Goal: Use online tool/utility: Utilize a website feature to perform a specific function

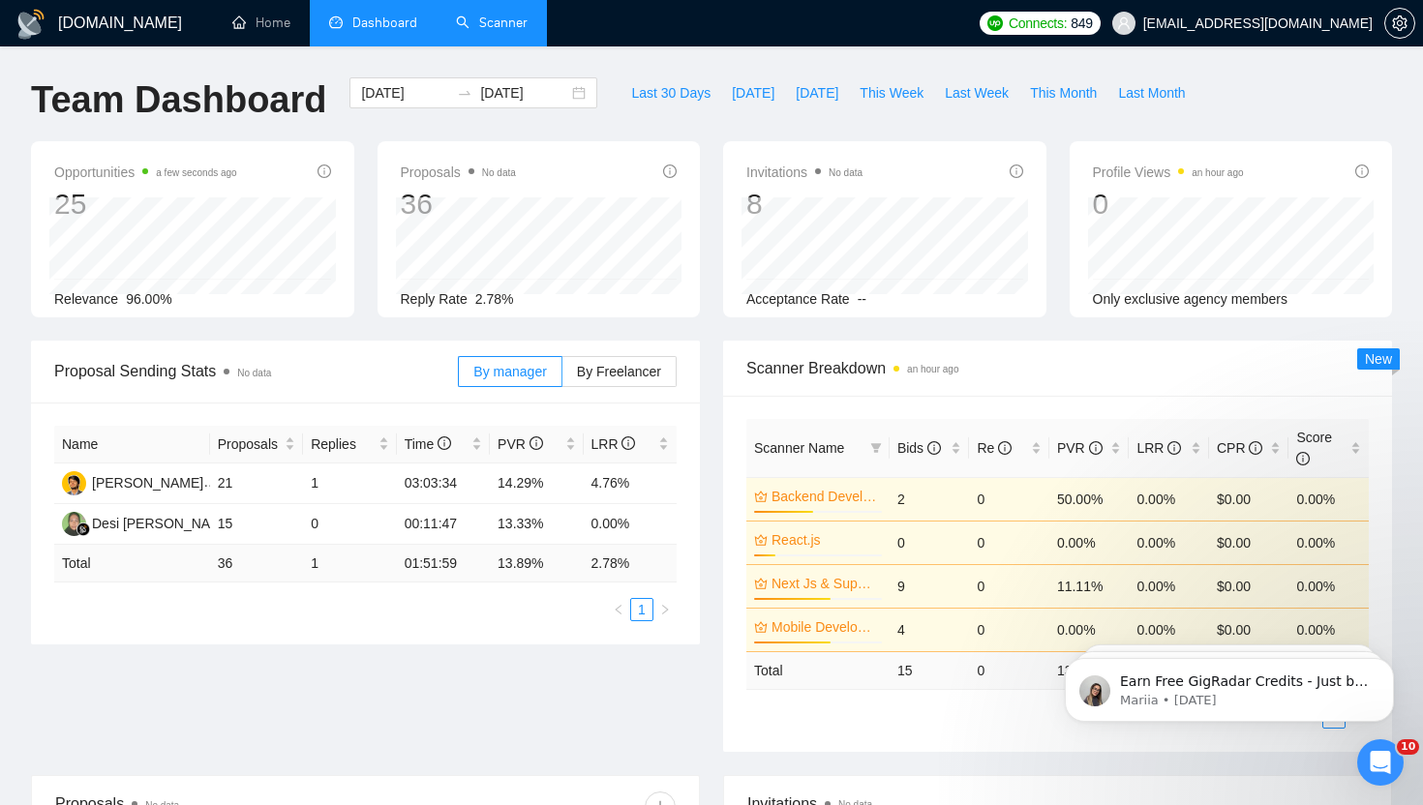
click at [512, 26] on link "Scanner" at bounding box center [492, 23] width 72 height 16
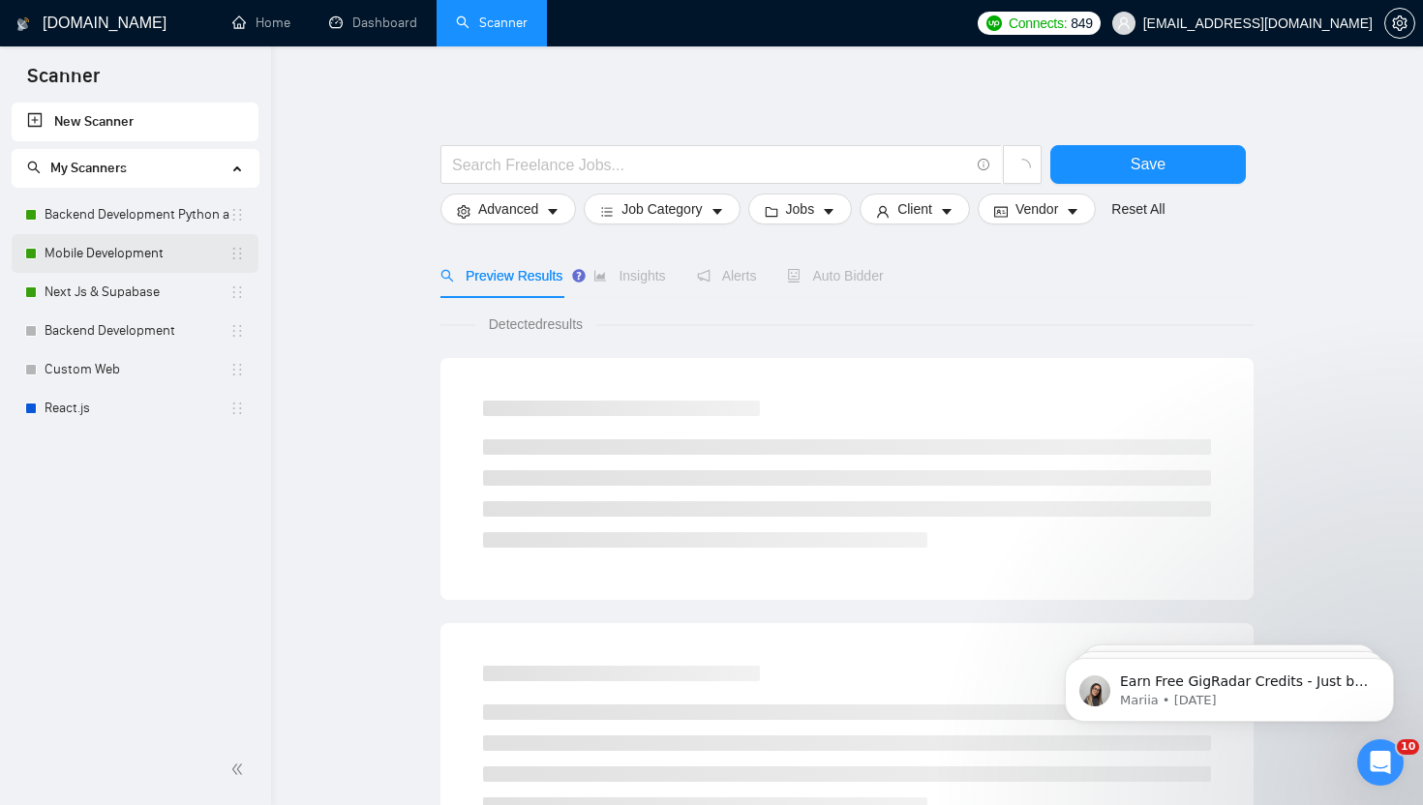
click at [87, 254] on link "Mobile Development" at bounding box center [137, 253] width 185 height 39
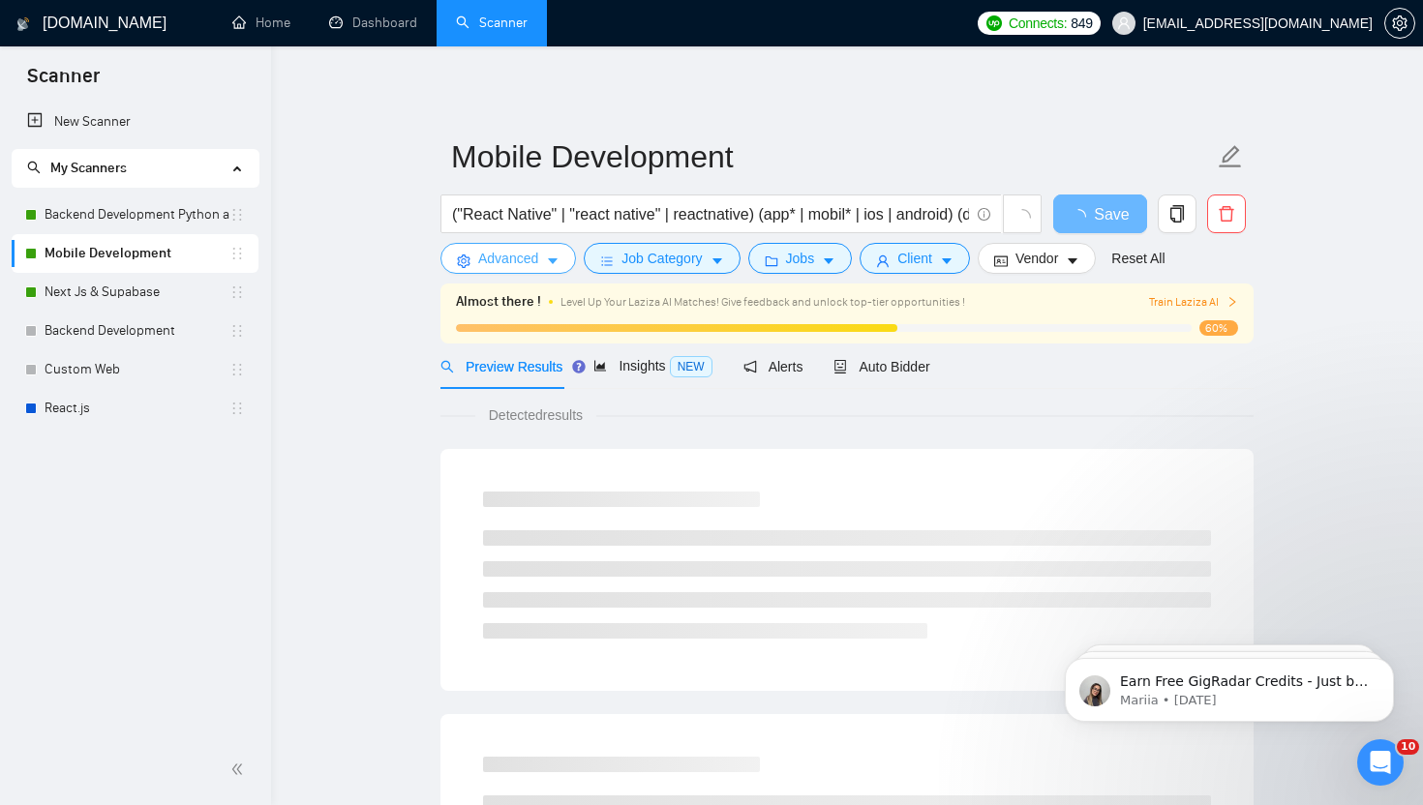
click at [528, 265] on span "Advanced" at bounding box center [508, 258] width 60 height 21
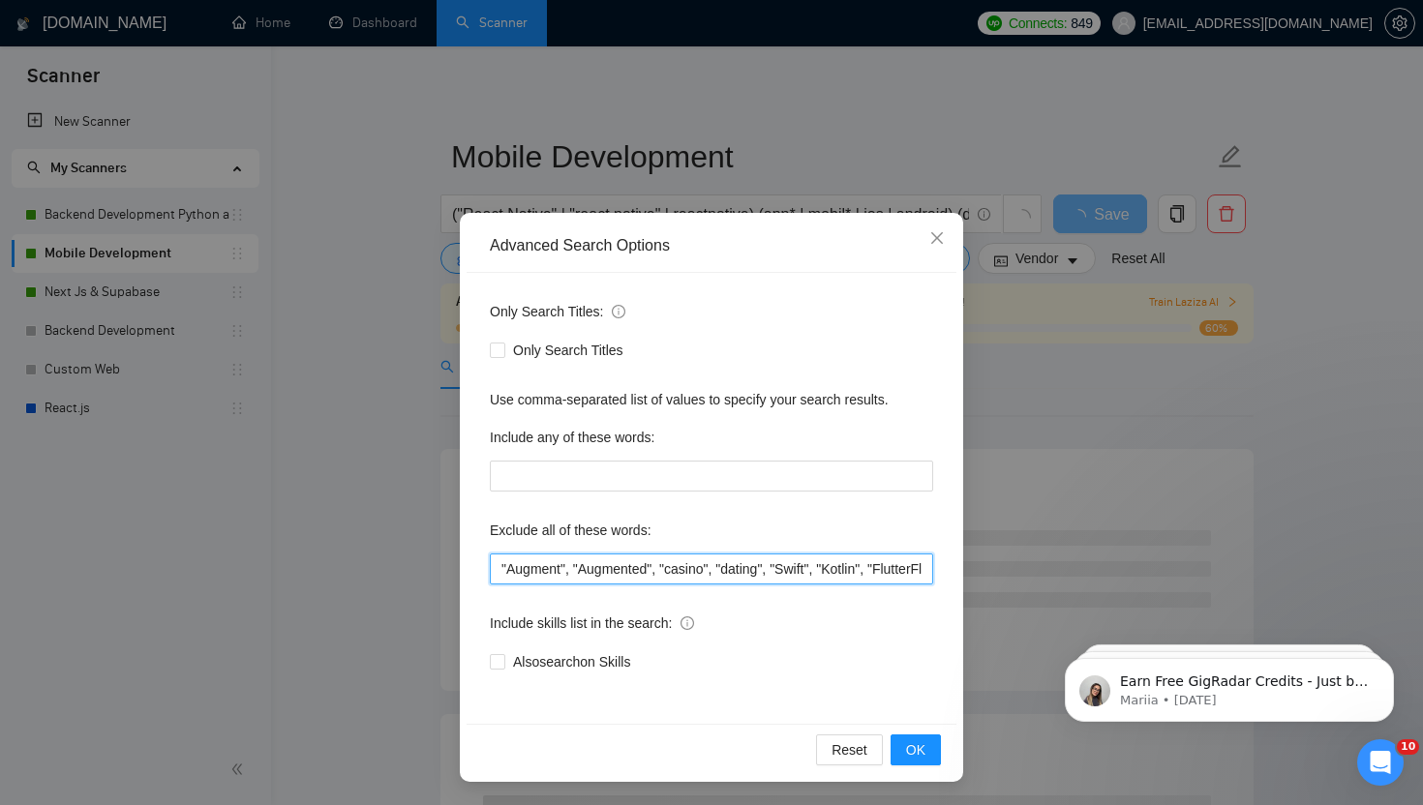
click at [524, 570] on input ""Augment", "Augmented", "casino", "dating", "Swift", "Kotlin", "FlutterFlow", "…" at bounding box center [711, 569] width 443 height 31
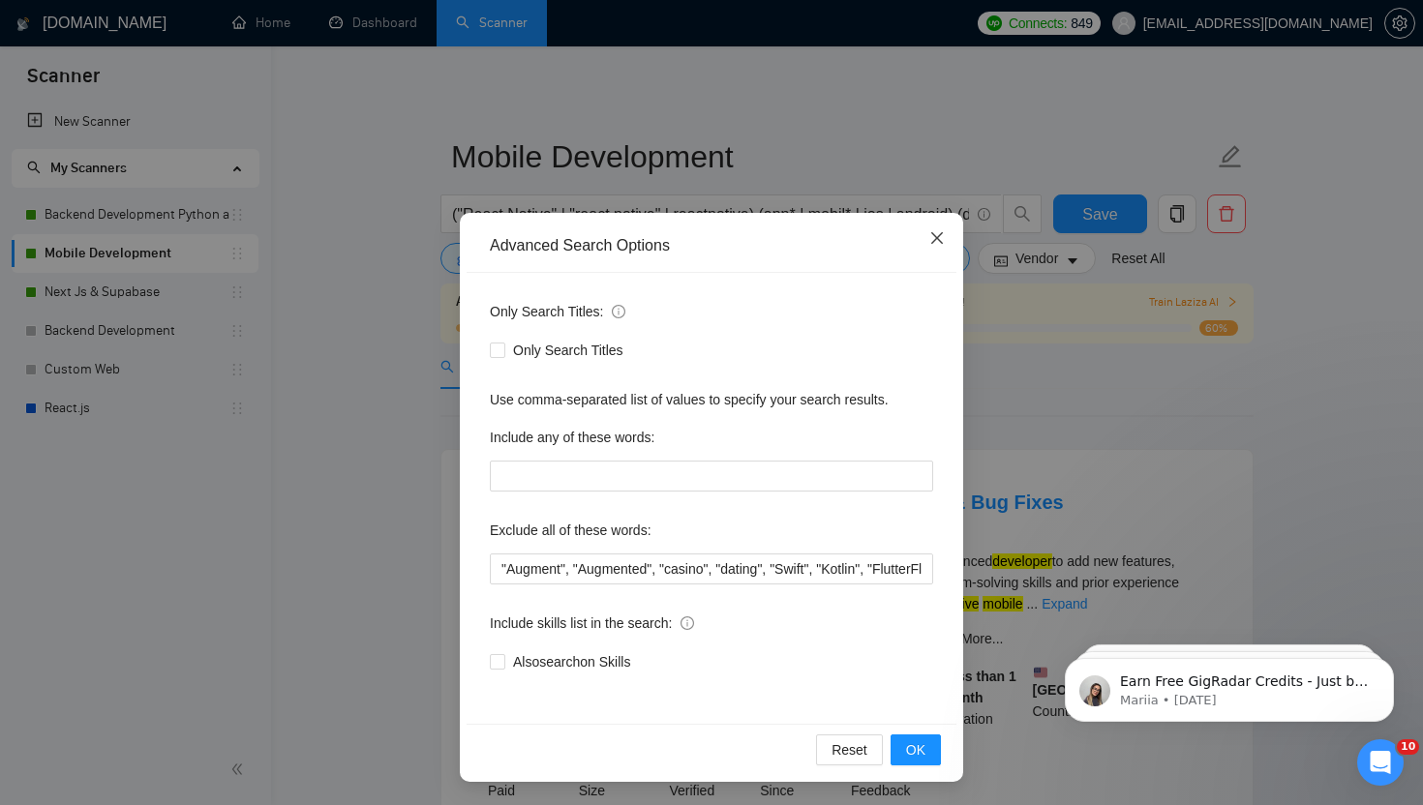
click at [933, 236] on icon "close" at bounding box center [937, 238] width 12 height 12
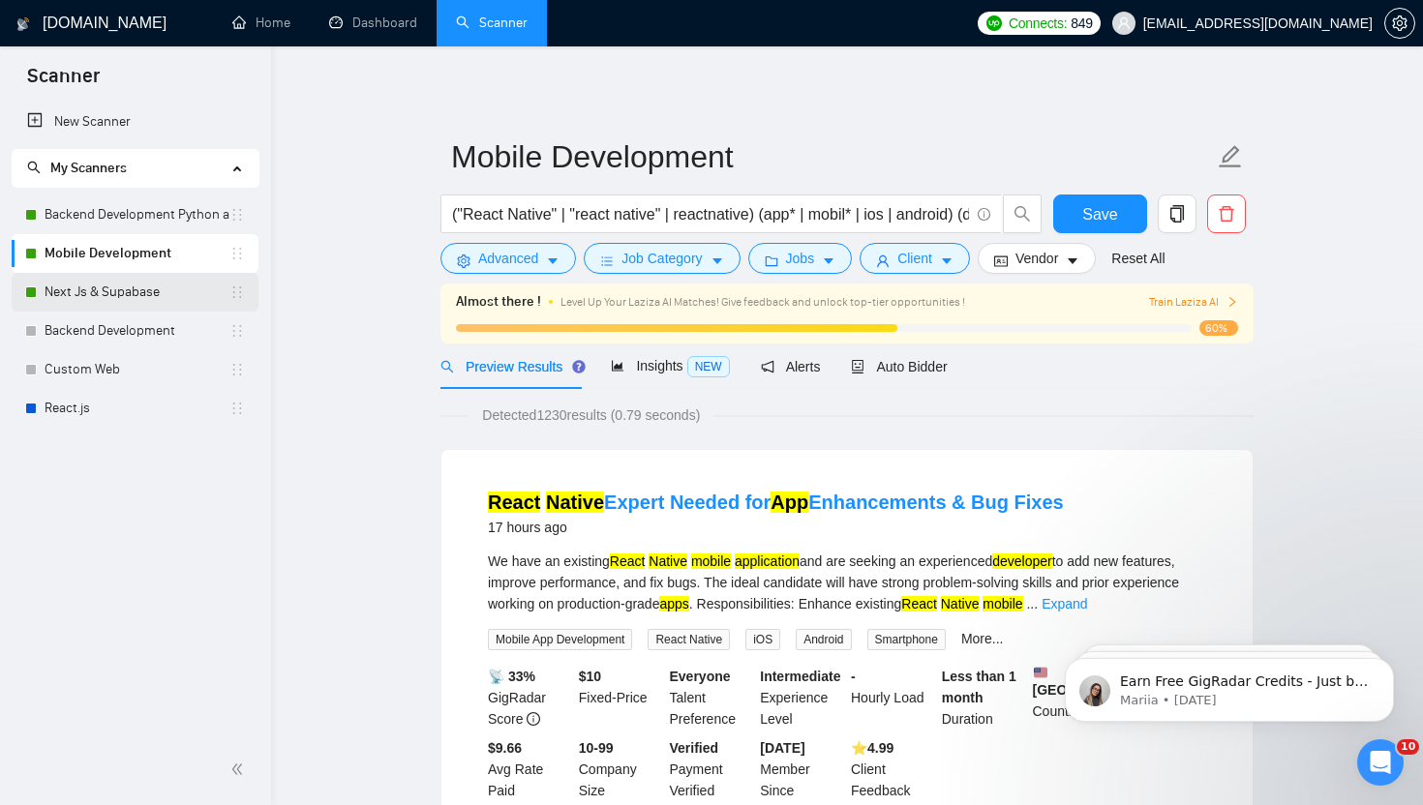
click at [121, 293] on link "Next Js & Supabase" at bounding box center [137, 292] width 185 height 39
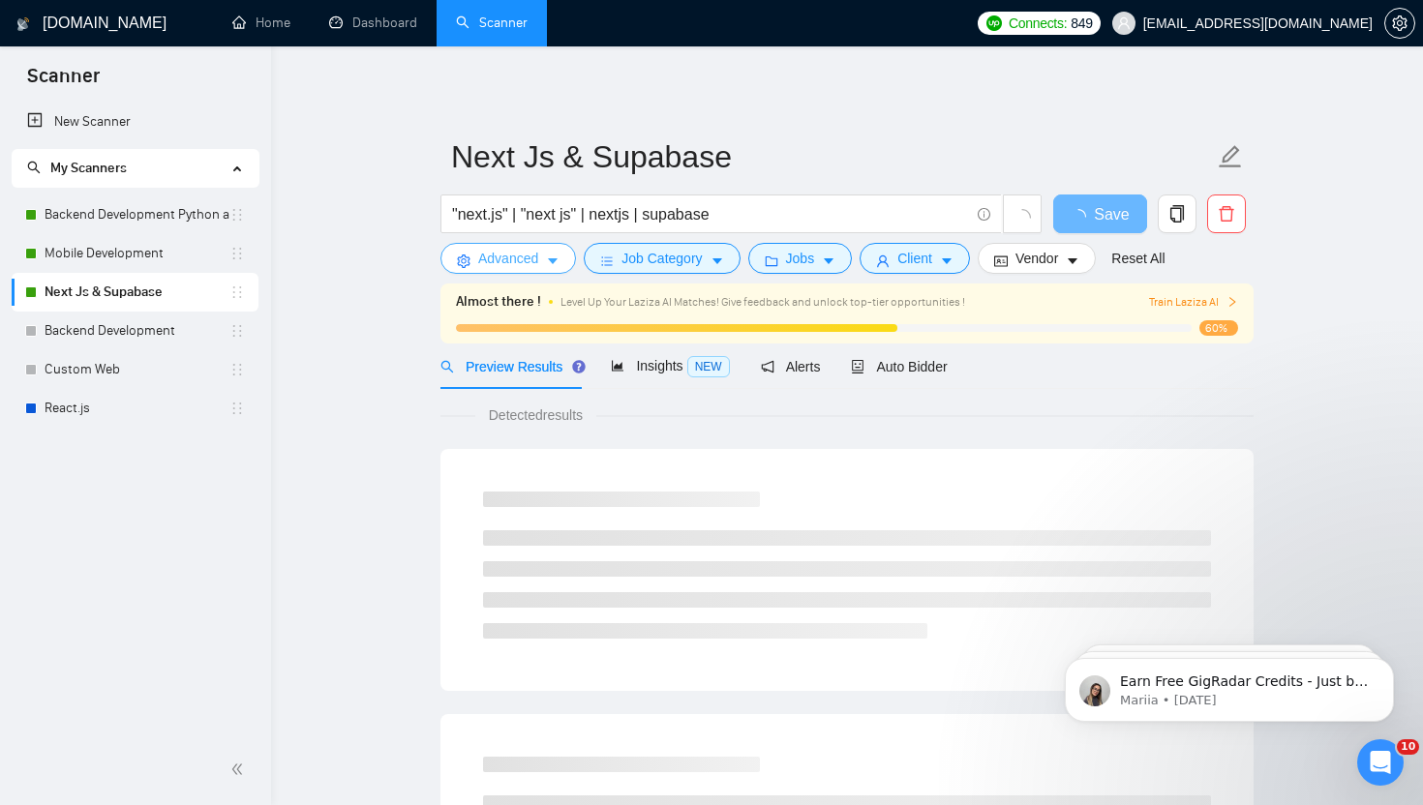
click at [495, 271] on button "Advanced" at bounding box center [509, 258] width 136 height 31
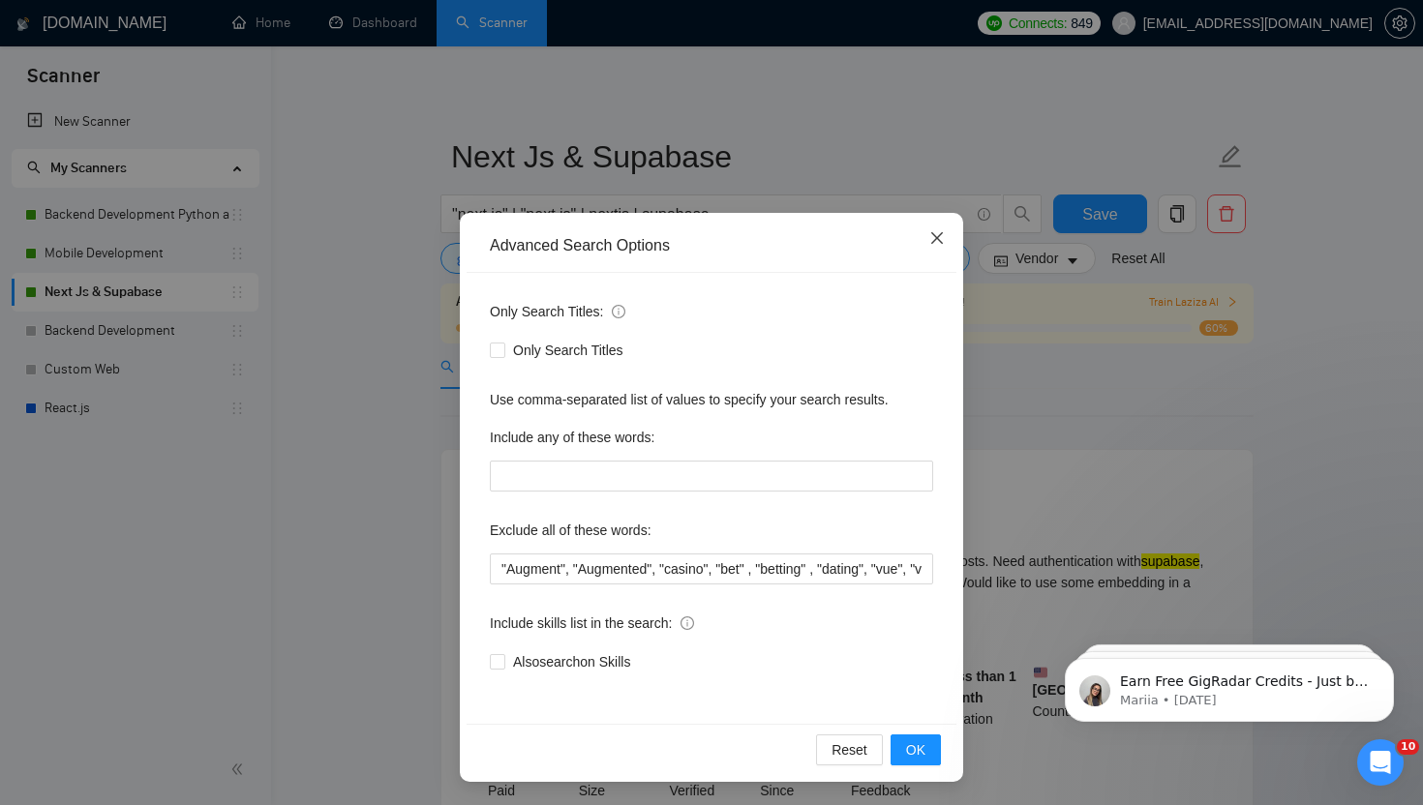
click at [933, 244] on icon "close" at bounding box center [936, 237] width 15 height 15
